Goal: Transaction & Acquisition: Download file/media

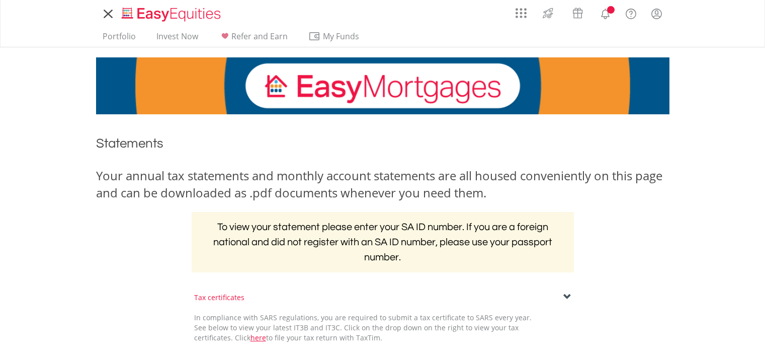
scroll to position [207, 0]
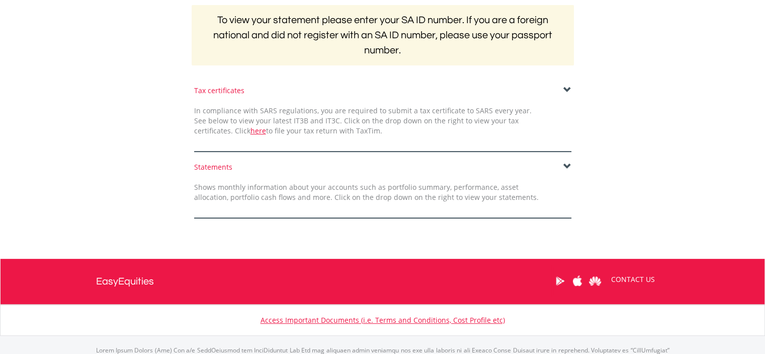
click at [569, 162] on span at bounding box center [567, 166] width 8 height 8
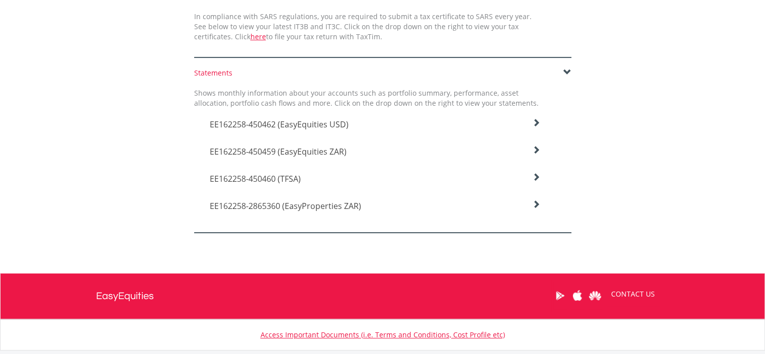
scroll to position [301, 0]
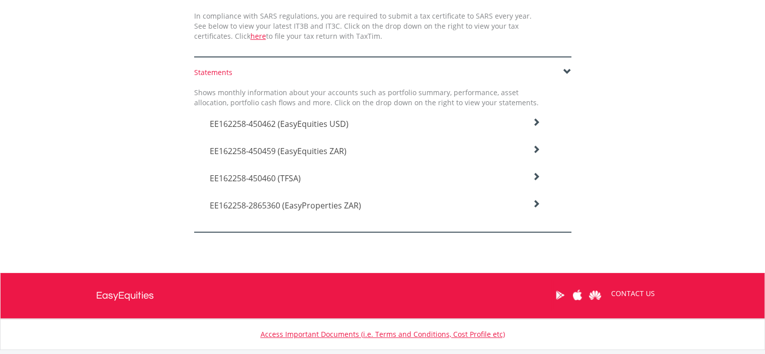
click at [540, 126] on icon at bounding box center [536, 122] width 8 height 8
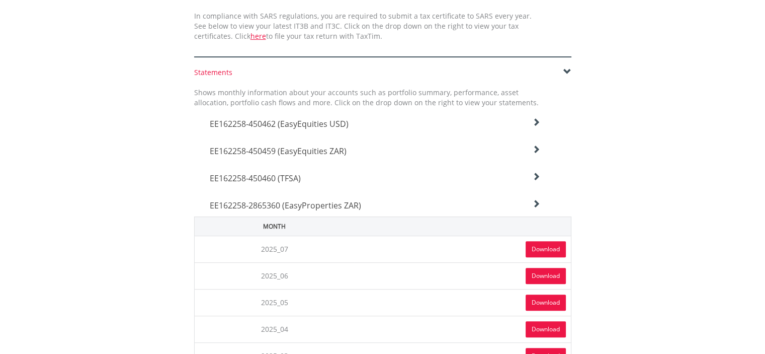
click at [527, 244] on link "Download" at bounding box center [546, 249] width 40 height 16
click at [535, 126] on icon at bounding box center [536, 122] width 8 height 8
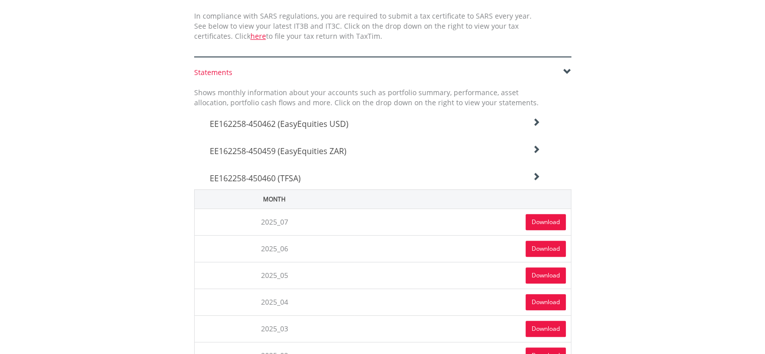
click at [541, 221] on link "Download" at bounding box center [546, 222] width 40 height 16
click at [533, 126] on icon at bounding box center [536, 122] width 8 height 8
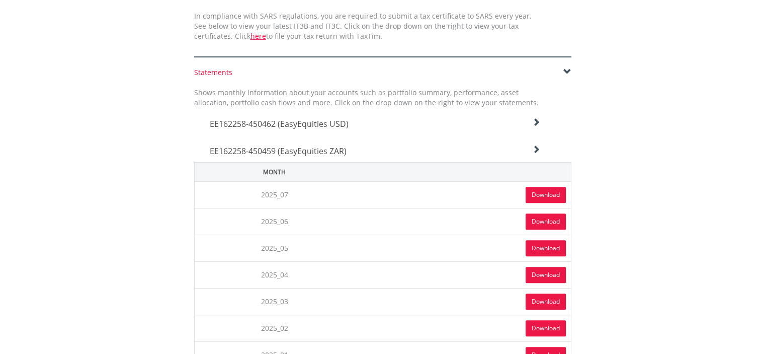
click at [535, 194] on link "Download" at bounding box center [546, 195] width 40 height 16
click at [536, 123] on icon at bounding box center [536, 122] width 8 height 8
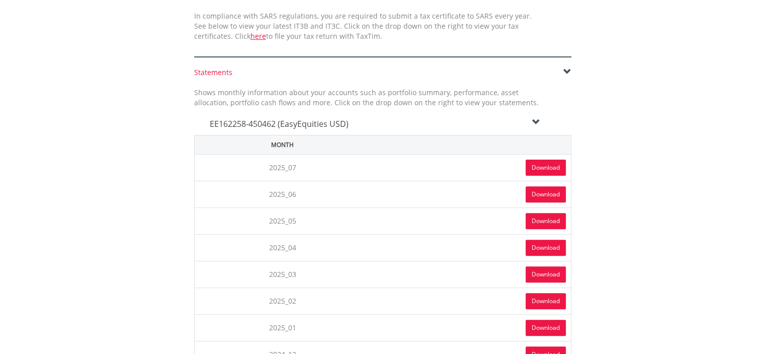
click at [538, 163] on link "Download" at bounding box center [546, 167] width 40 height 16
